Goal: Task Accomplishment & Management: Use online tool/utility

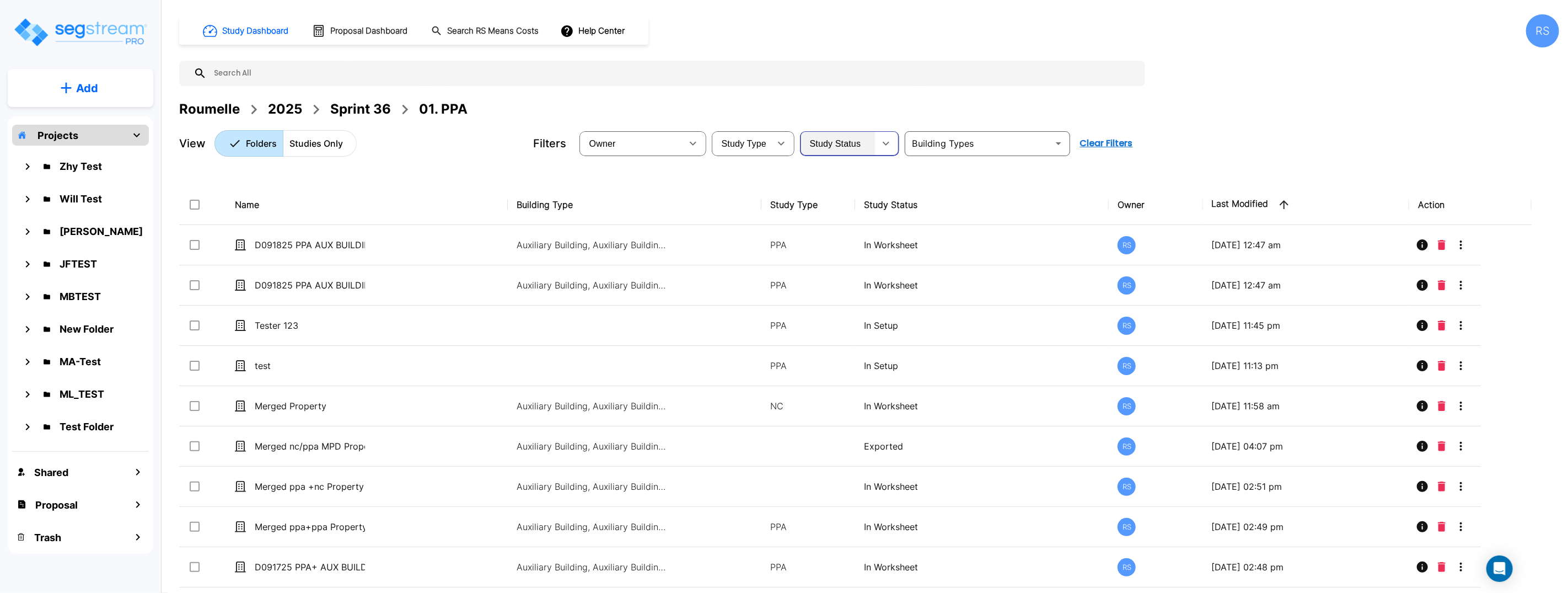
click at [869, 146] on div "Study Status" at bounding box center [838, 143] width 73 height 31
click at [639, 143] on div "Owner" at bounding box center [631, 143] width 100 height 31
click at [639, 250] on li "[PERSON_NAME]" at bounding box center [635, 245] width 108 height 11
type input "22"
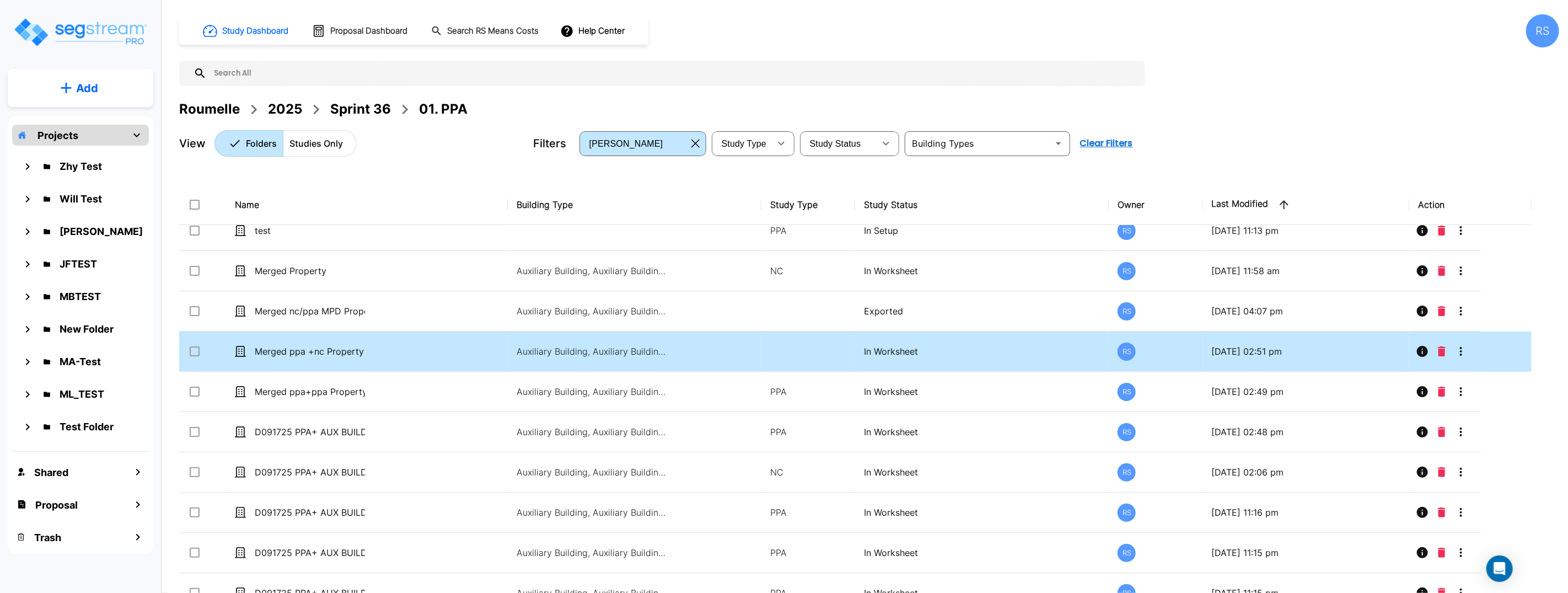
scroll to position [148, 0]
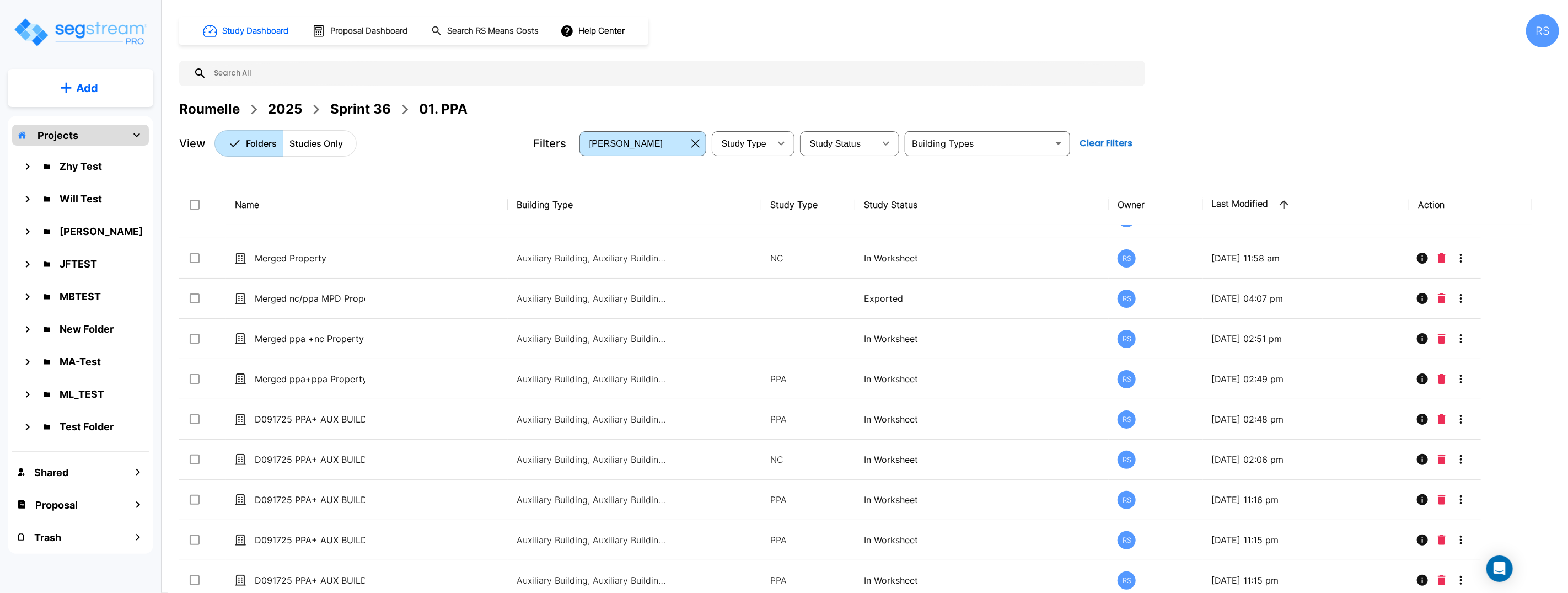
click at [853, 100] on div "Roumelle 2025 Sprint 36 01. PPA" at bounding box center [869, 109] width 1380 height 20
click at [852, 100] on div "Roumelle 2025 Sprint 36 01. PPA" at bounding box center [869, 109] width 1380 height 20
drag, startPoint x: 852, startPoint y: 99, endPoint x: 657, endPoint y: 4, distance: 216.9
click at [846, 95] on div "Study Dashboard Proposal Dashboard Search RS Means Costs Help Center RS Roumell…" at bounding box center [869, 85] width 1380 height 143
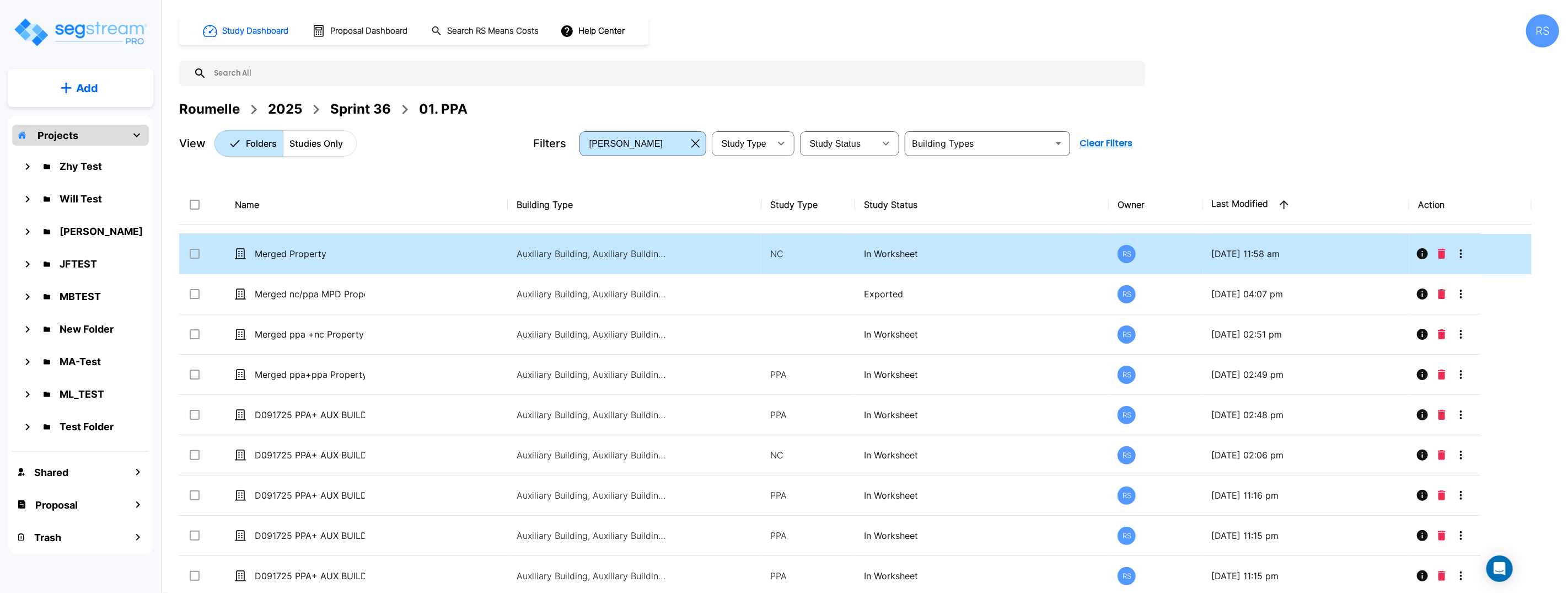
scroll to position [155, 0]
click at [321, 250] on p "Merged Property" at bounding box center [309, 251] width 110 height 13
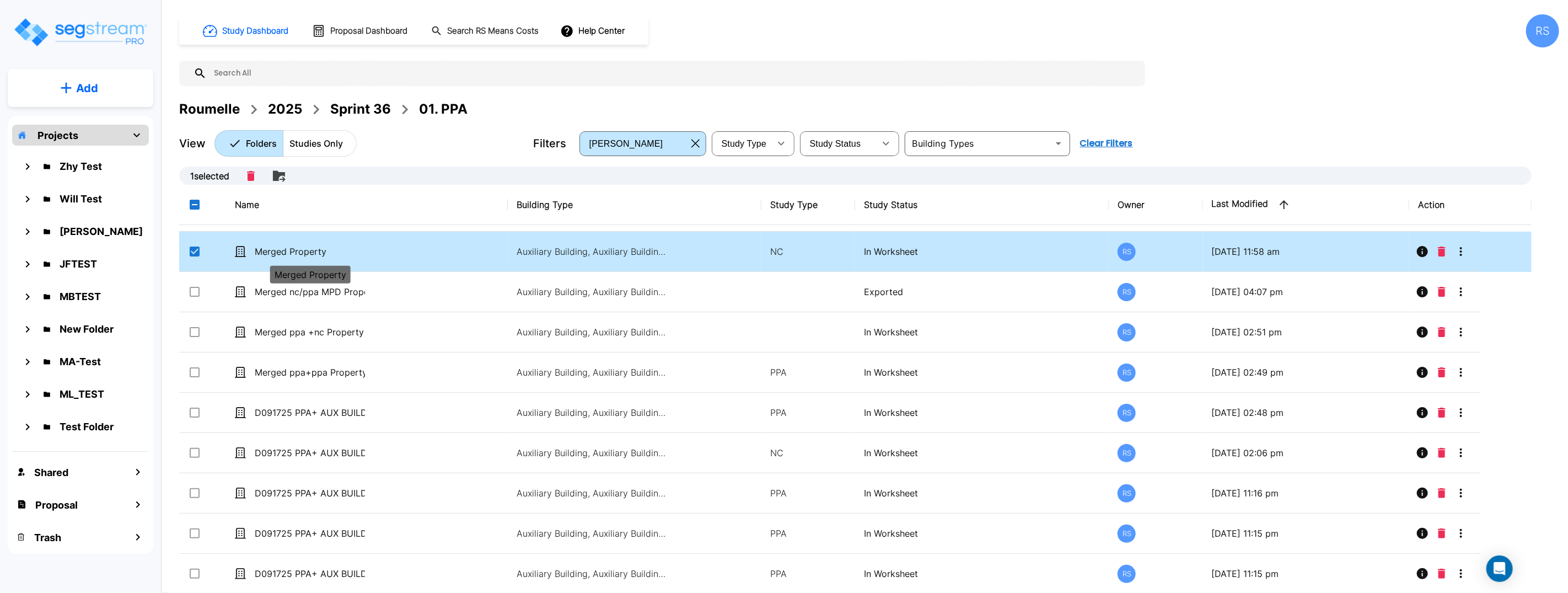
click at [321, 250] on p "Merged Property" at bounding box center [309, 251] width 110 height 13
checkbox input "false"
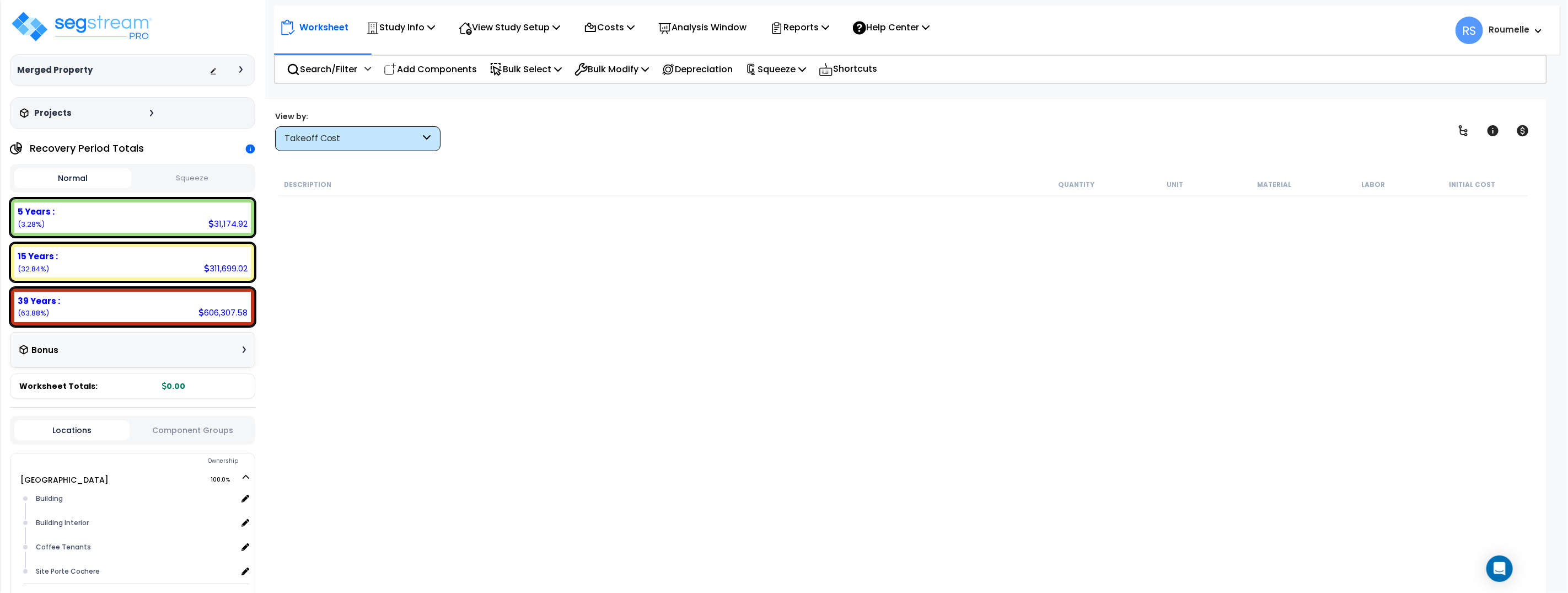
click at [513, 256] on div "Description Quantity Unit Material Labor Initial Cost" at bounding box center [903, 372] width 1252 height 397
drag, startPoint x: 513, startPoint y: 256, endPoint x: 175, endPoint y: 101, distance: 371.8
click at [512, 255] on div "Description Quantity Unit Material Labor Initial Cost" at bounding box center [903, 372] width 1252 height 397
click at [315, 133] on div "Takeoff Cost" at bounding box center [352, 139] width 136 height 12
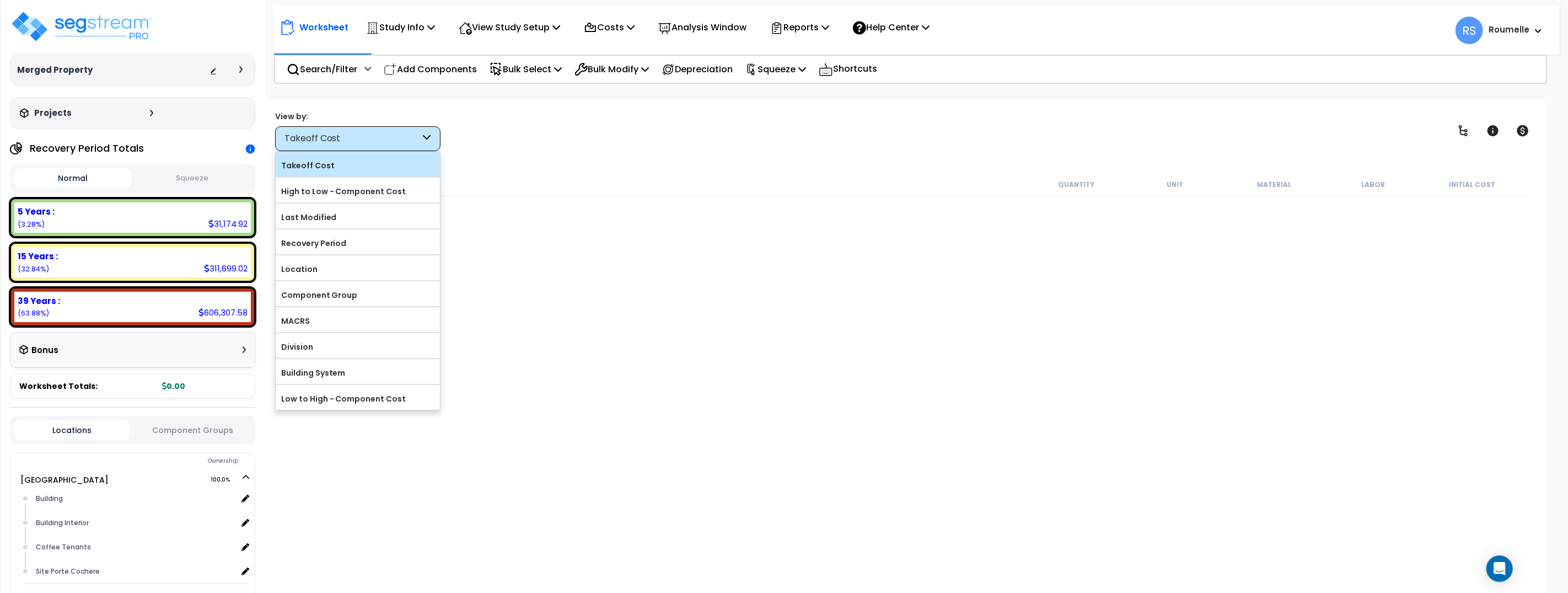
click at [313, 158] on label "Takeoff Cost" at bounding box center [357, 165] width 164 height 17
click at [0, 0] on input "Takeoff Cost" at bounding box center [0, 0] width 0 height 0
click at [313, 165] on label "Takeoff Cost" at bounding box center [357, 165] width 164 height 17
click at [0, 0] on input "Takeoff Cost" at bounding box center [0, 0] width 0 height 0
click at [249, 149] on icon at bounding box center [250, 148] width 9 height 9
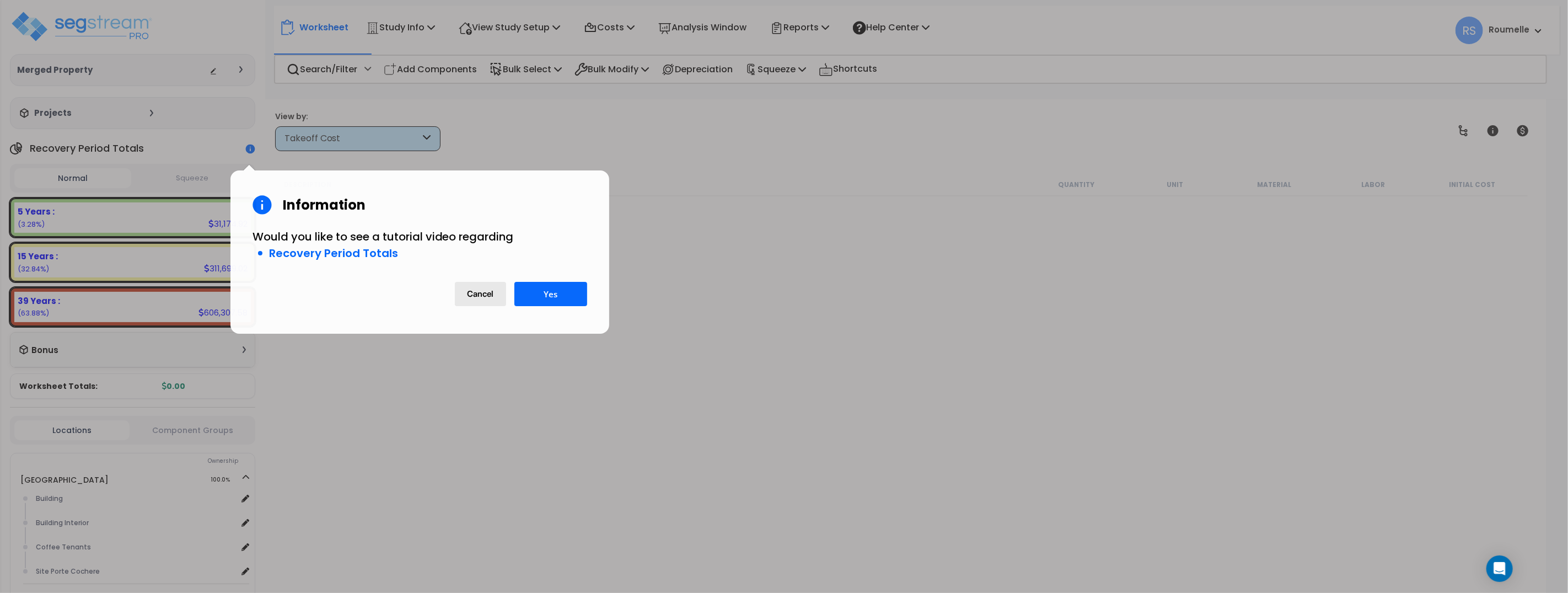
click at [605, 148] on div at bounding box center [784, 296] width 1568 height 593
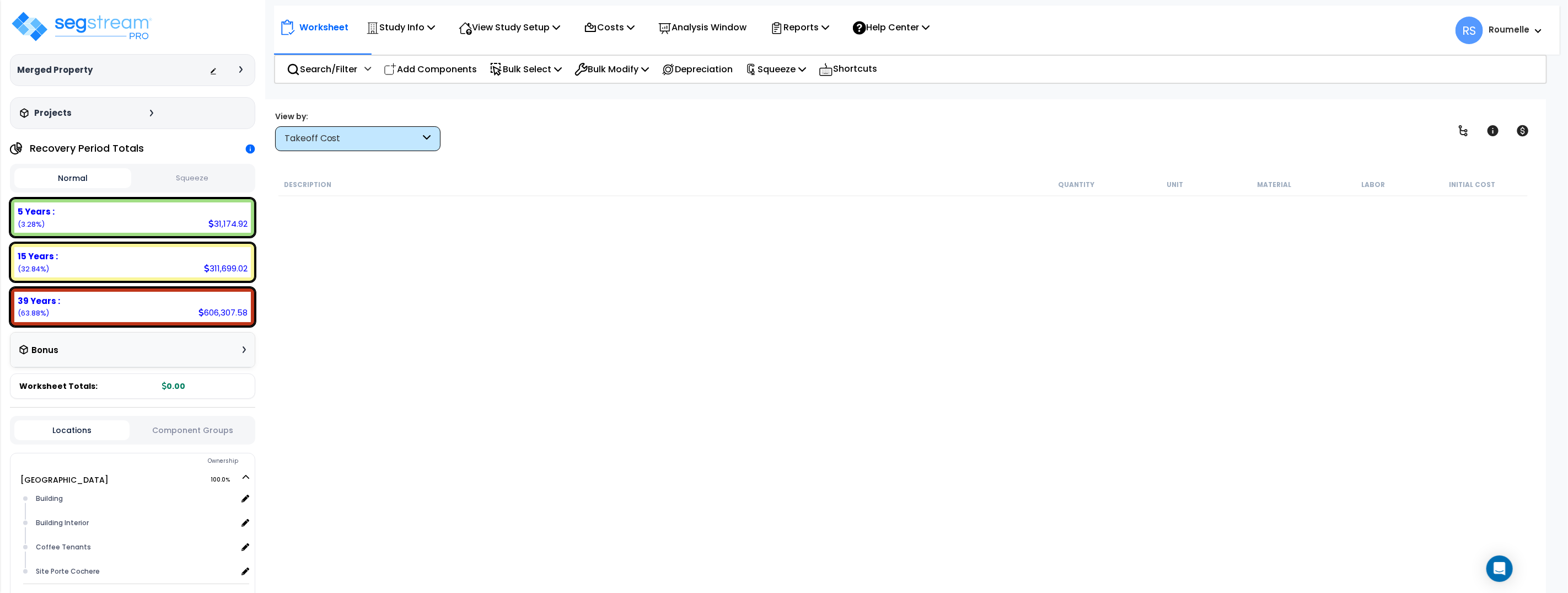
scroll to position [2, 0]
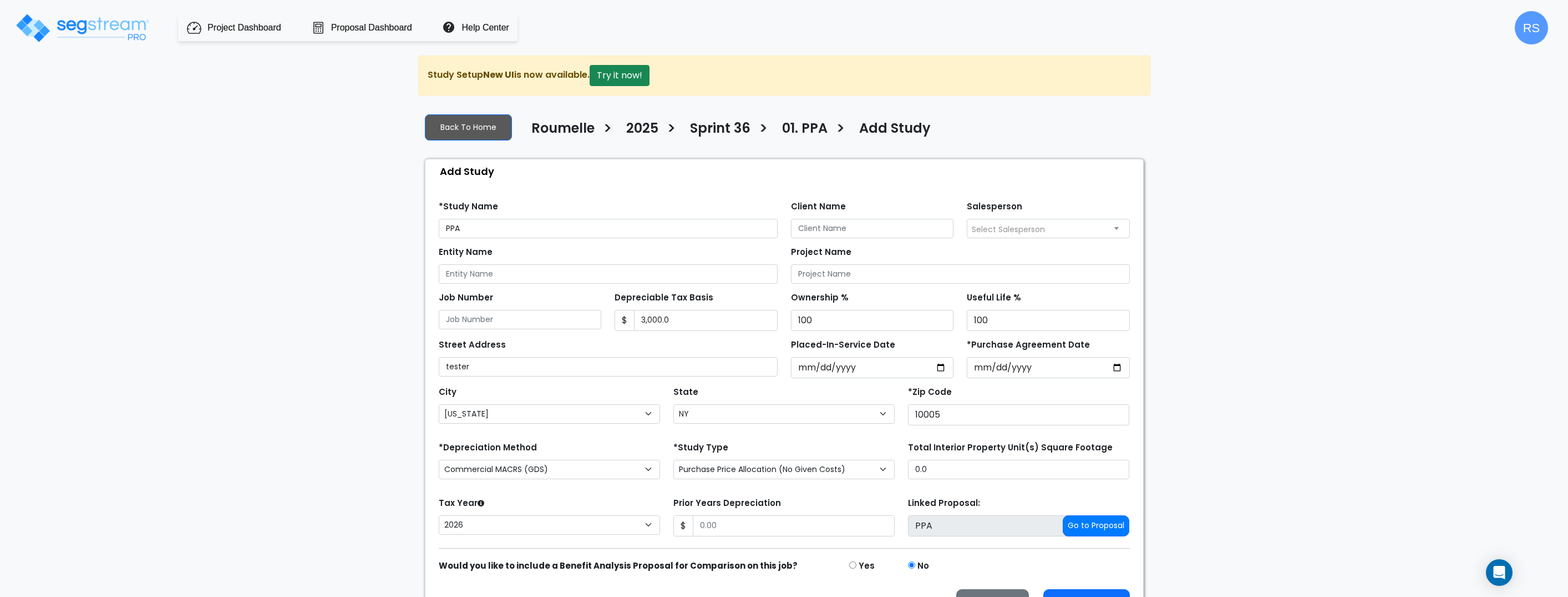
select select "[US_STATE]"
select select "NY"
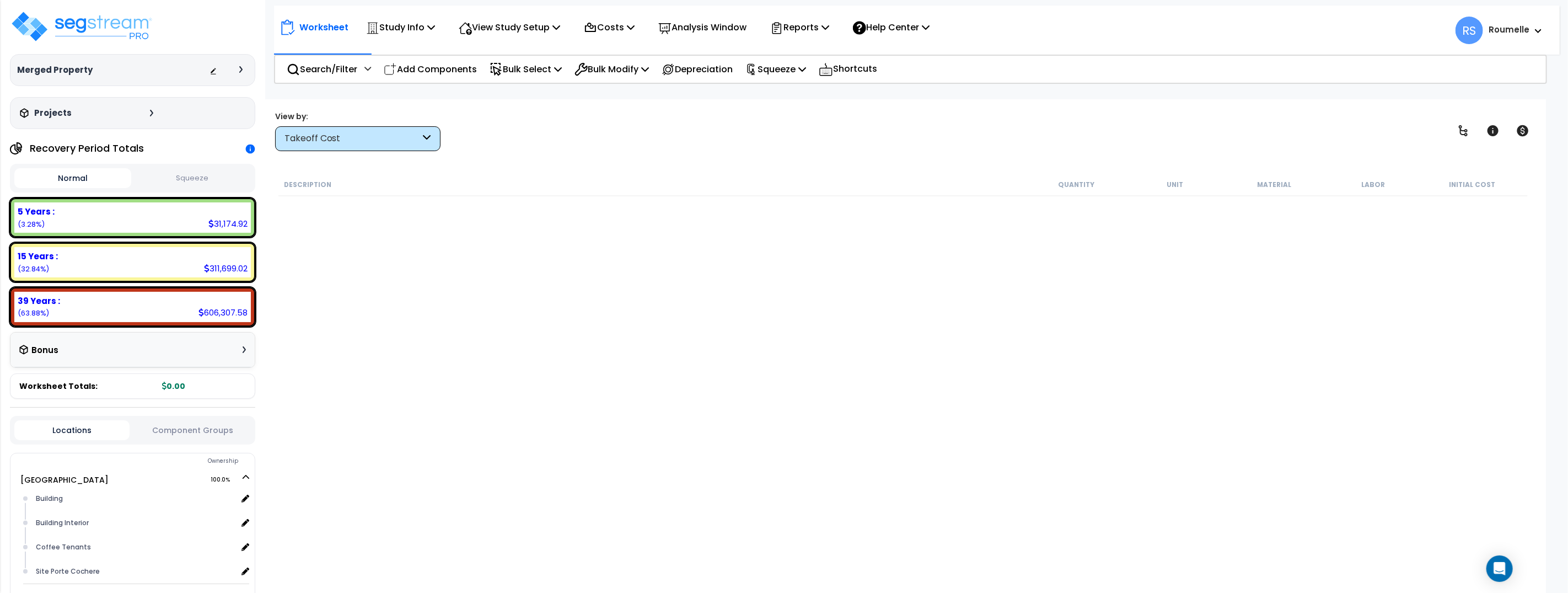
drag, startPoint x: 583, startPoint y: 332, endPoint x: 578, endPoint y: 333, distance: 5.1
click at [583, 332] on div "Description Quantity Unit Material Labor Initial Cost" at bounding box center [903, 372] width 1252 height 397
